Goal: Find specific fact

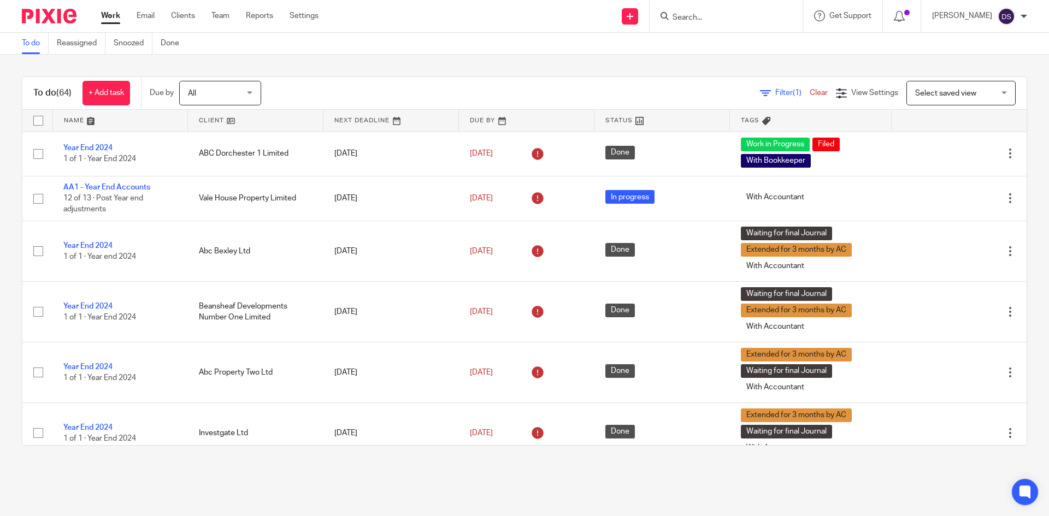
click at [706, 19] on input "Search" at bounding box center [721, 18] width 98 height 10
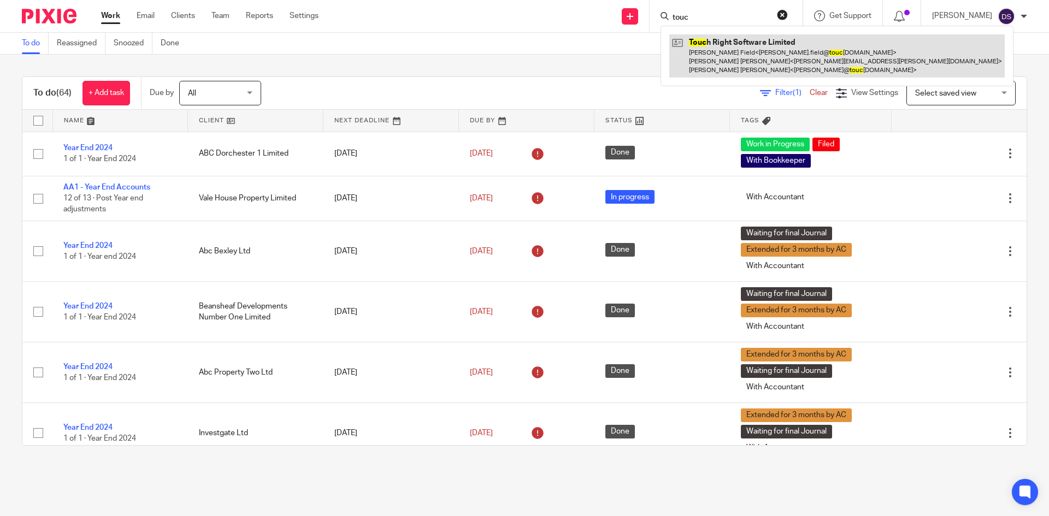
type input "touc"
click at [745, 63] on link at bounding box center [838, 55] width 336 height 43
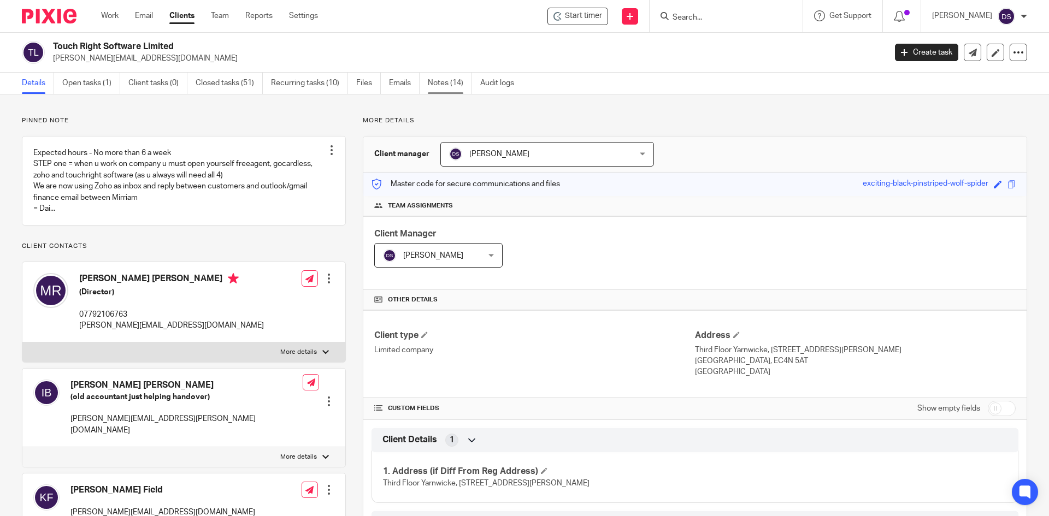
click at [449, 81] on link "Notes (14)" at bounding box center [450, 83] width 44 height 21
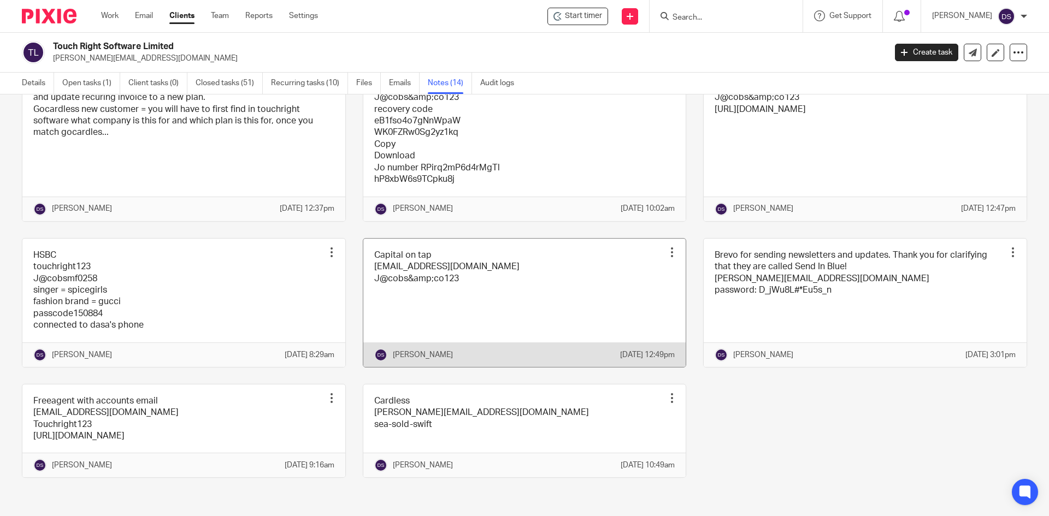
scroll to position [503, 0]
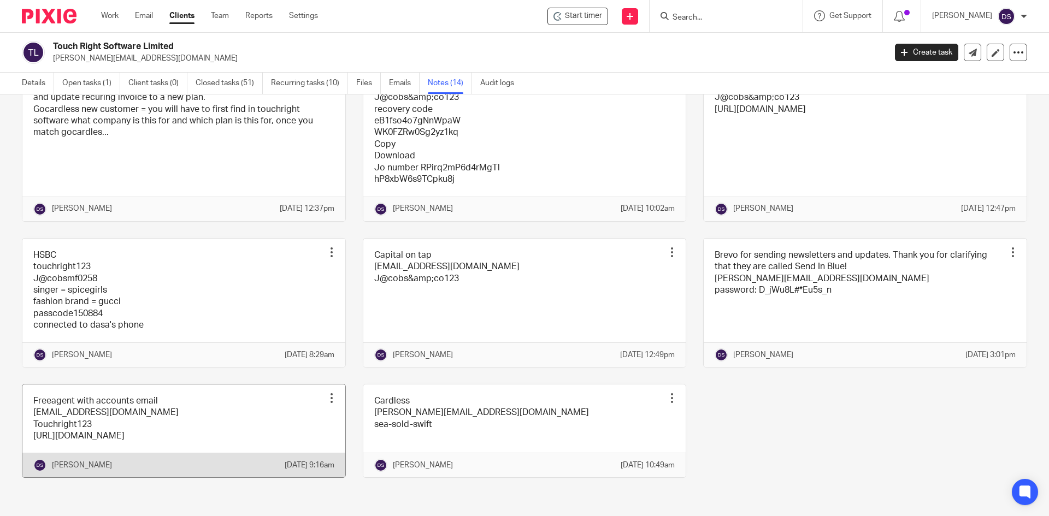
click at [113, 399] on link at bounding box center [183, 431] width 323 height 93
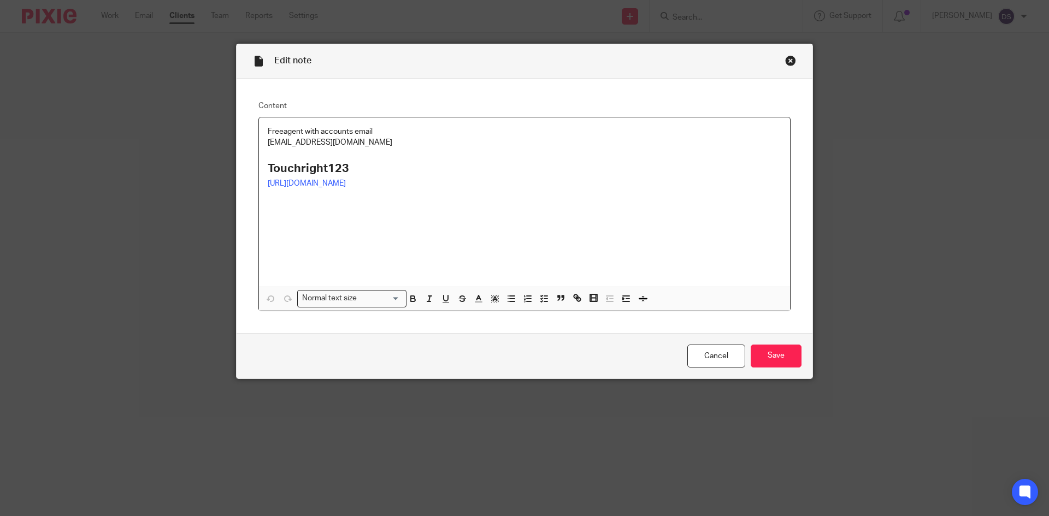
drag, startPoint x: 393, startPoint y: 147, endPoint x: 254, endPoint y: 147, distance: 139.4
click at [254, 147] on div "Content Freeagent with accounts email [EMAIL_ADDRESS][DOMAIN_NAME] Touchright12…" at bounding box center [525, 206] width 576 height 255
copy p "[EMAIL_ADDRESS][DOMAIN_NAME]"
drag, startPoint x: 350, startPoint y: 166, endPoint x: 231, endPoint y: 168, distance: 119.2
click at [231, 168] on div "Edit note Content Freeagent with accounts email [EMAIL_ADDRESS][DOMAIN_NAME] To…" at bounding box center [524, 258] width 1049 height 516
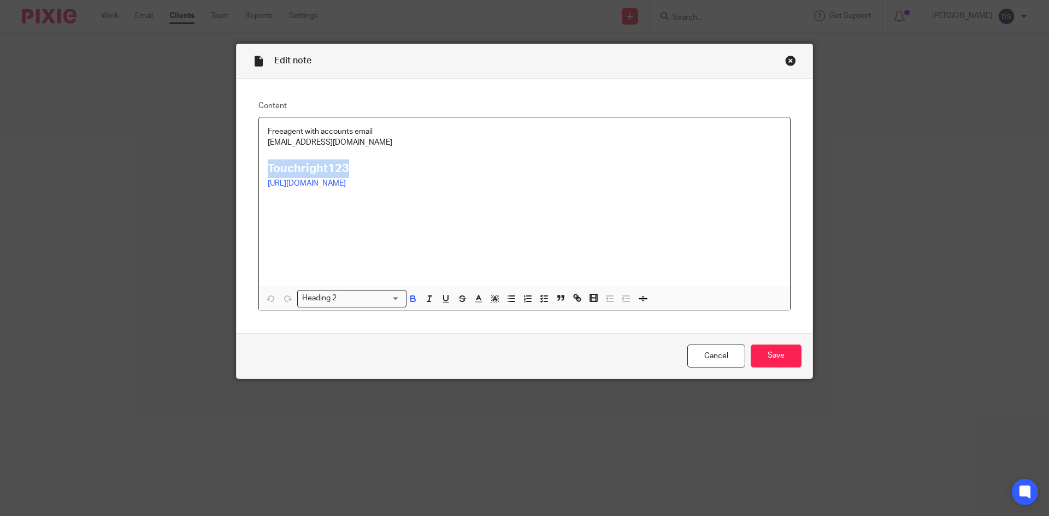
copy strong "Touchright123"
